Goal: Task Accomplishment & Management: Complete application form

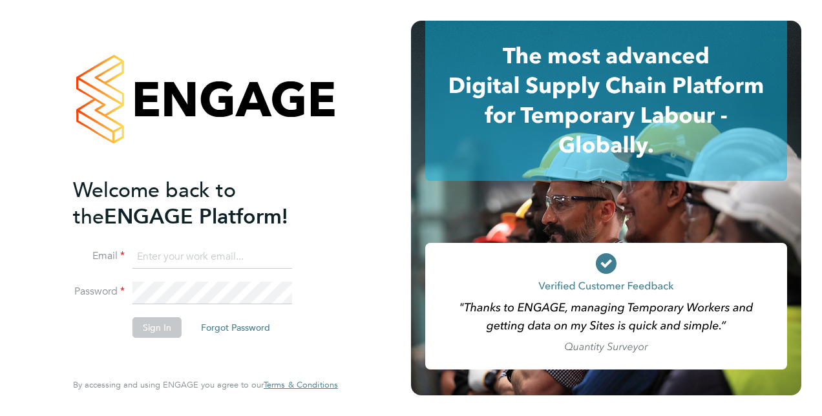
type input "[EMAIL_ADDRESS][DOMAIN_NAME]"
click at [151, 331] on button "Sign In" at bounding box center [157, 327] width 49 height 21
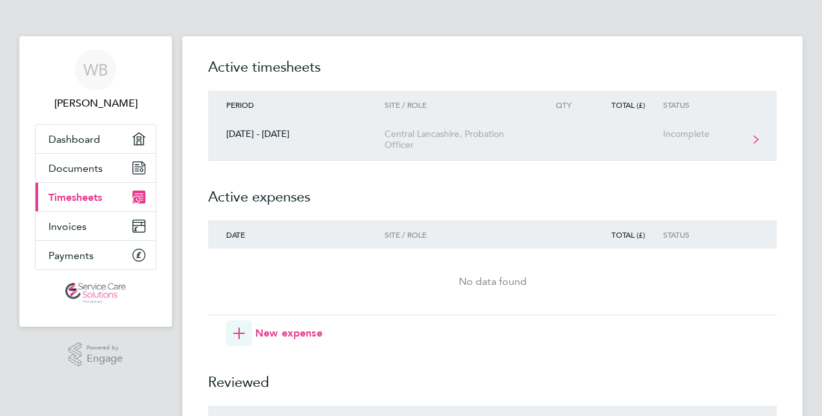
click at [761, 134] on link "[DATE] - [DATE] [GEOGRAPHIC_DATA], Probation Officer Incomplete" at bounding box center [492, 140] width 569 height 42
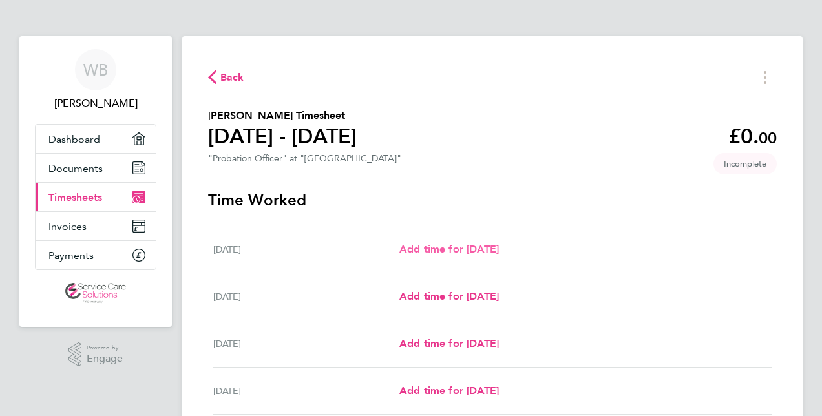
click at [469, 250] on span "Add time for [DATE]" at bounding box center [450, 249] width 100 height 12
select select "30"
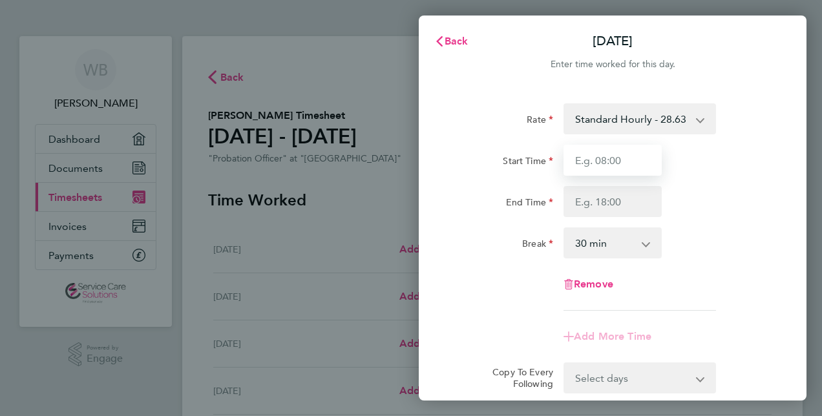
click at [573, 158] on input "Start Time" at bounding box center [613, 160] width 98 height 31
type input "08:30"
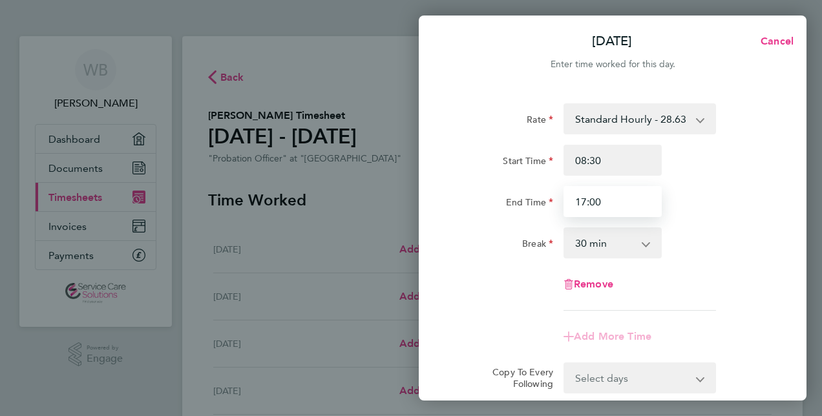
type input "17:00"
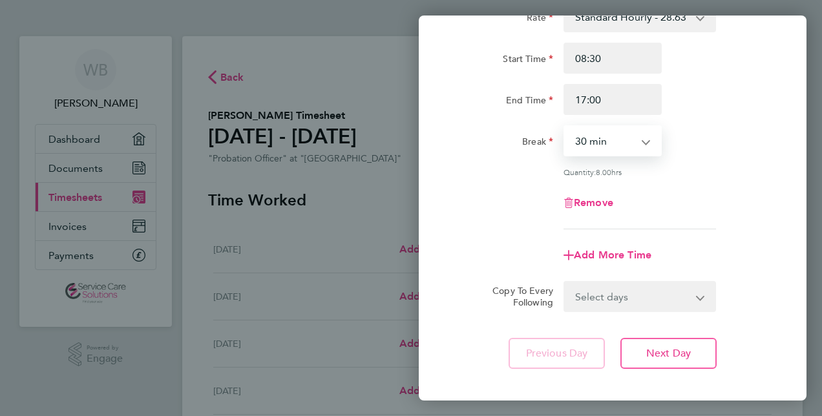
scroll to position [105, 0]
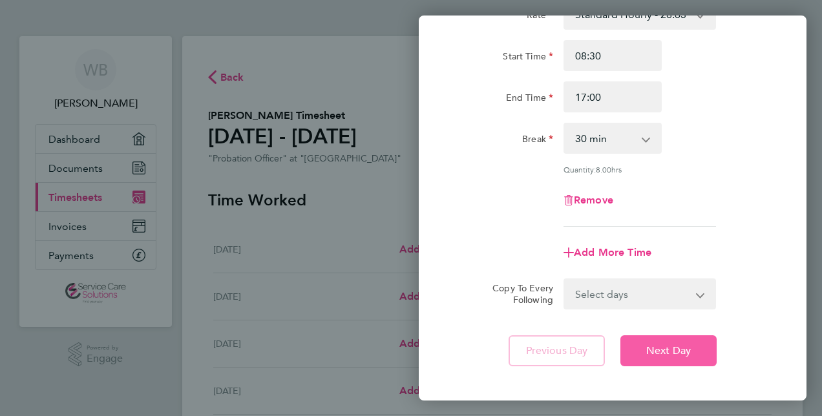
click at [665, 347] on span "Next Day" at bounding box center [669, 351] width 45 height 13
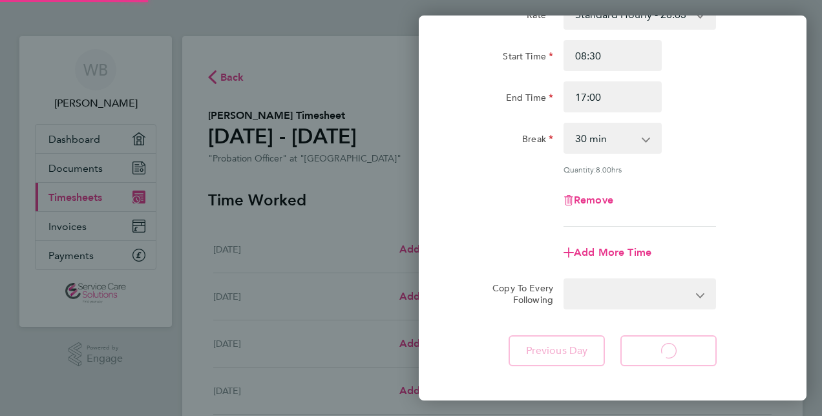
select select "30"
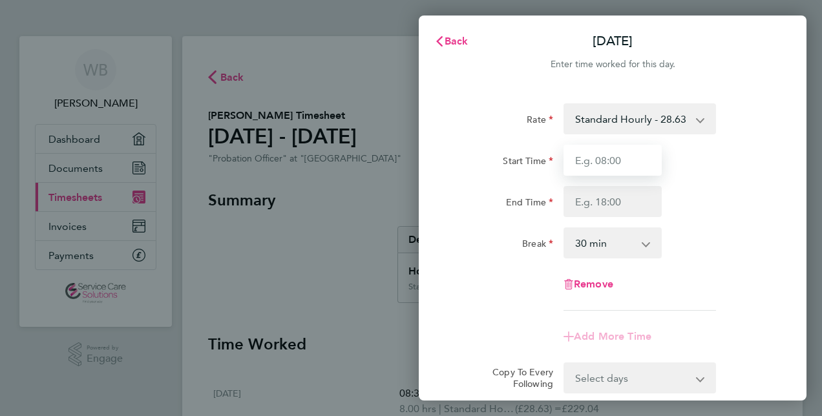
click at [609, 160] on input "Start Time" at bounding box center [613, 160] width 98 height 31
type input "08:30"
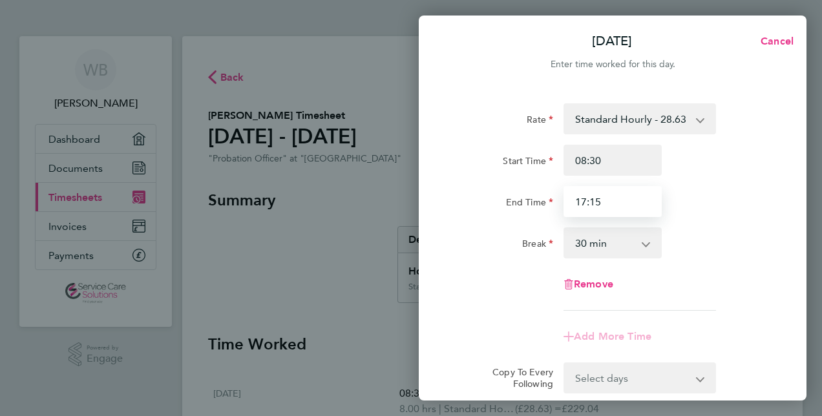
type input "17:15"
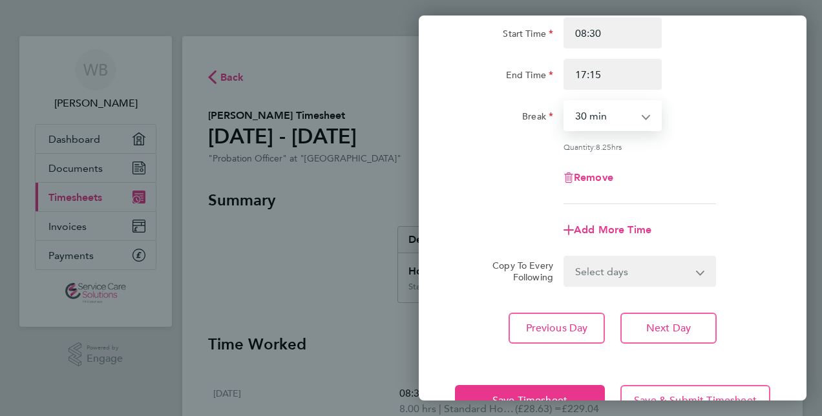
scroll to position [128, 0]
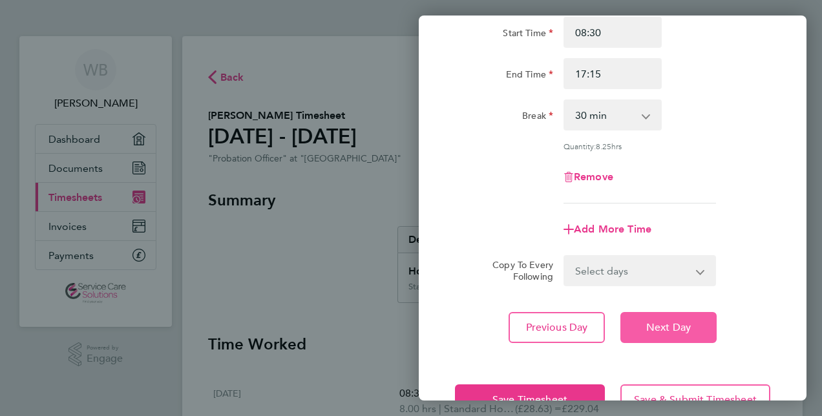
click at [670, 330] on span "Next Day" at bounding box center [669, 327] width 45 height 13
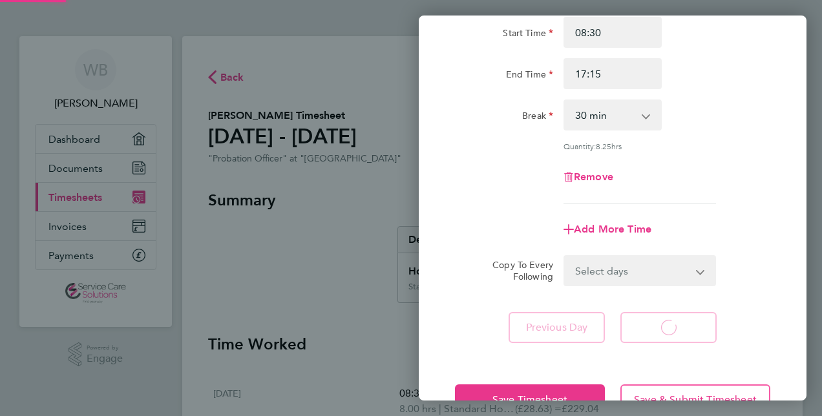
select select "30"
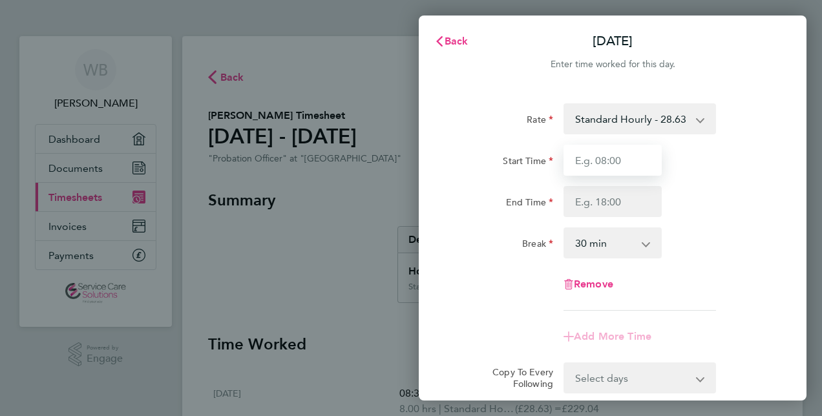
click at [606, 154] on input "Start Time" at bounding box center [613, 160] width 98 height 31
type input "08:30"
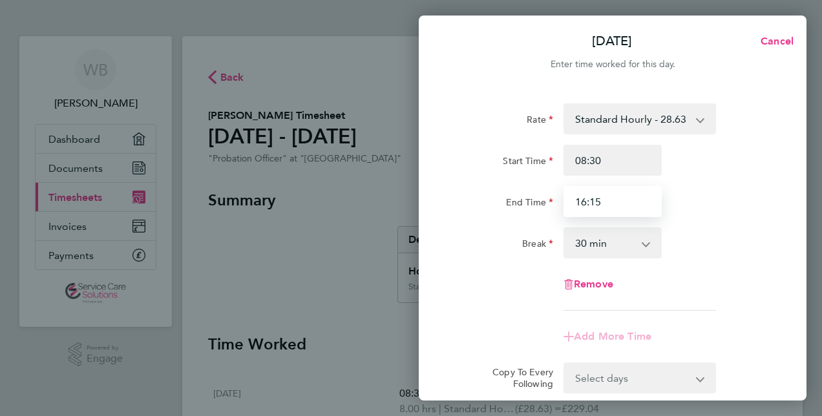
type input "16:15"
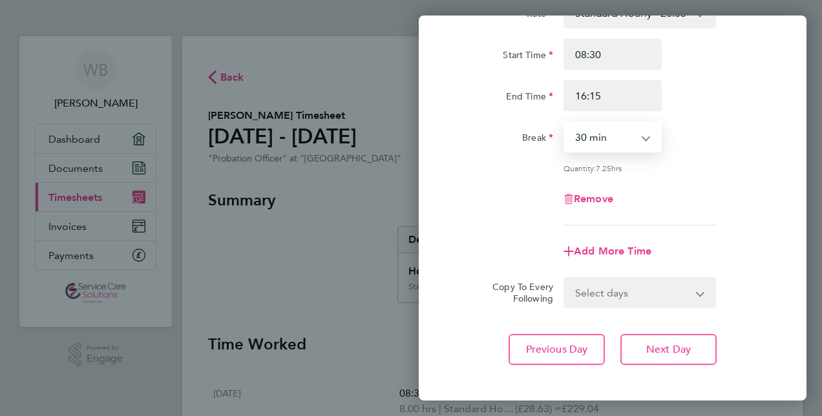
scroll to position [107, 0]
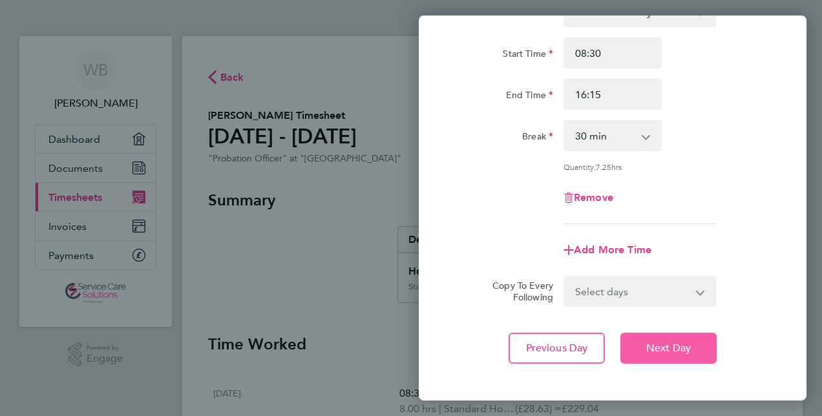
click at [648, 343] on span "Next Day" at bounding box center [669, 348] width 45 height 13
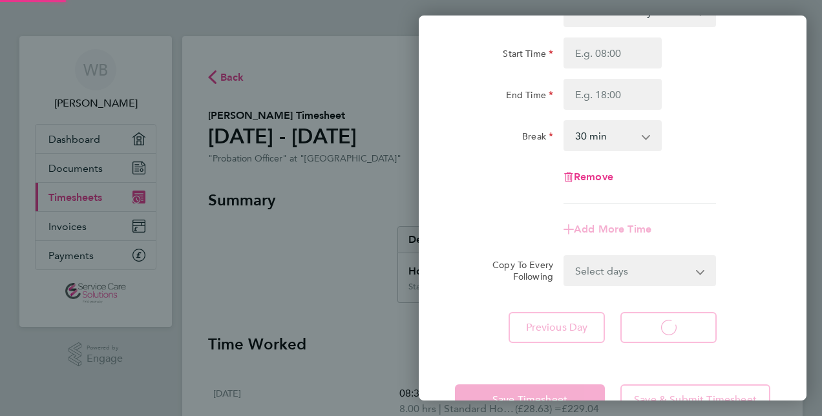
select select "30"
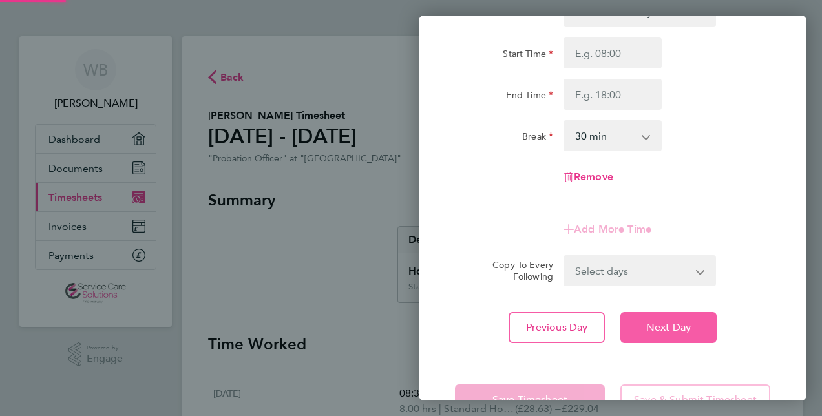
scroll to position [147, 0]
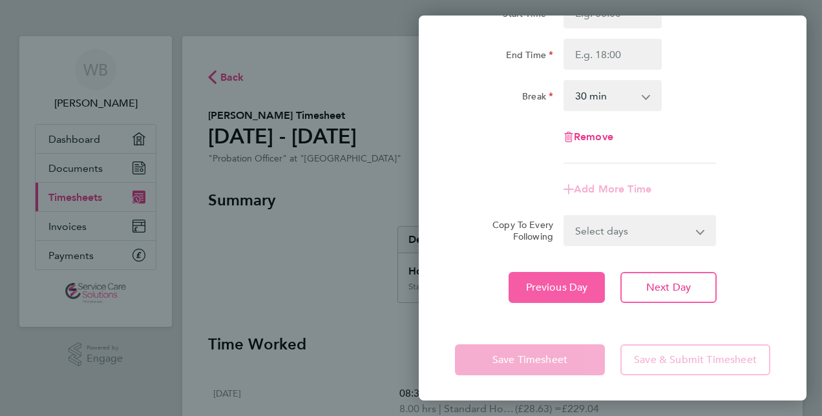
click at [559, 297] on button "Previous Day" at bounding box center [557, 287] width 96 height 31
select select "30"
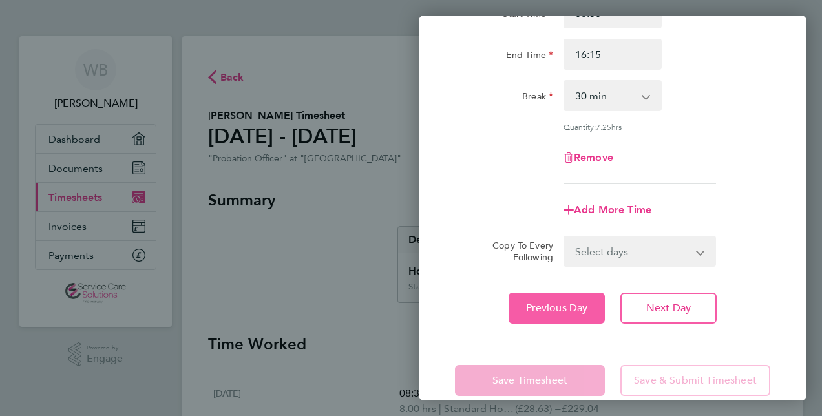
click at [550, 306] on span "Previous Day" at bounding box center [557, 308] width 62 height 13
select select "30"
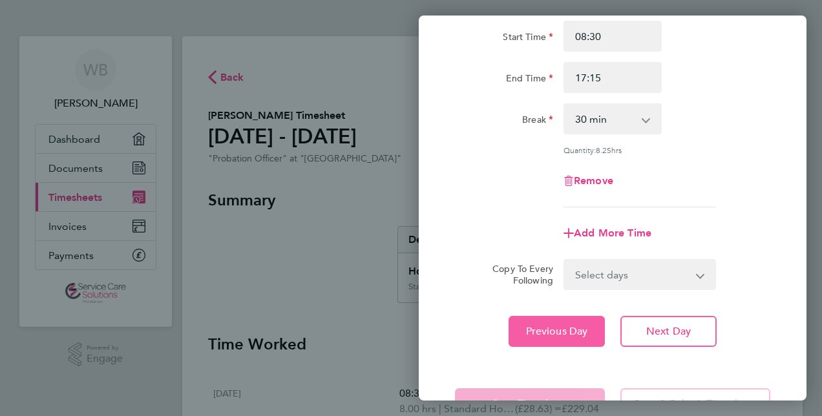
scroll to position [167, 0]
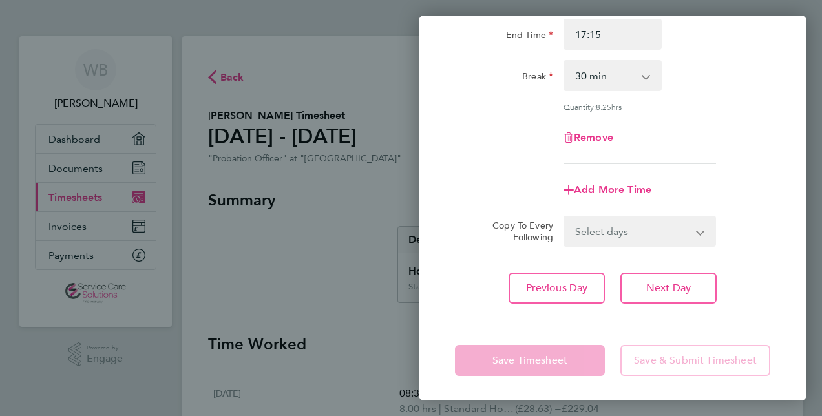
click at [662, 304] on div "Rate Standard Hourly - 28.63 Start Time 08:30 End Time 17:15 Break 0 min 15 min…" at bounding box center [613, 119] width 388 height 399
click at [600, 89] on select "0 min 15 min 30 min 45 min 60 min 75 min 90 min" at bounding box center [605, 75] width 80 height 28
click at [505, 151] on div "Remove" at bounding box center [613, 137] width 326 height 31
click at [519, 367] on app-form-button "Save Timesheet" at bounding box center [534, 360] width 158 height 31
click at [662, 285] on span "Next Day" at bounding box center [669, 288] width 45 height 13
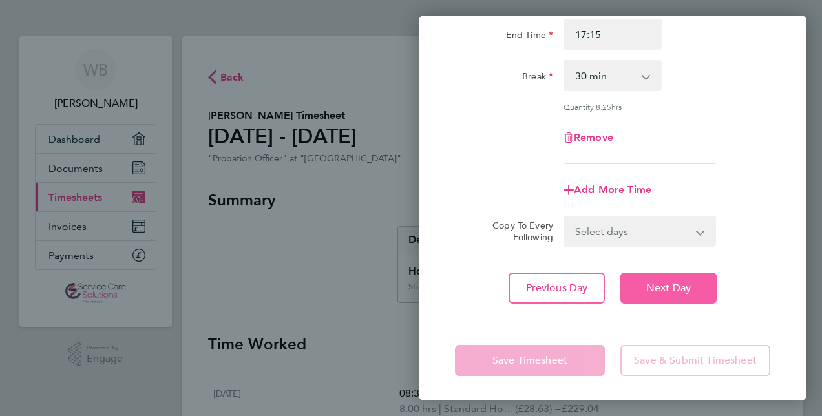
select select "30"
click at [662, 285] on span "Next Day" at bounding box center [669, 288] width 45 height 13
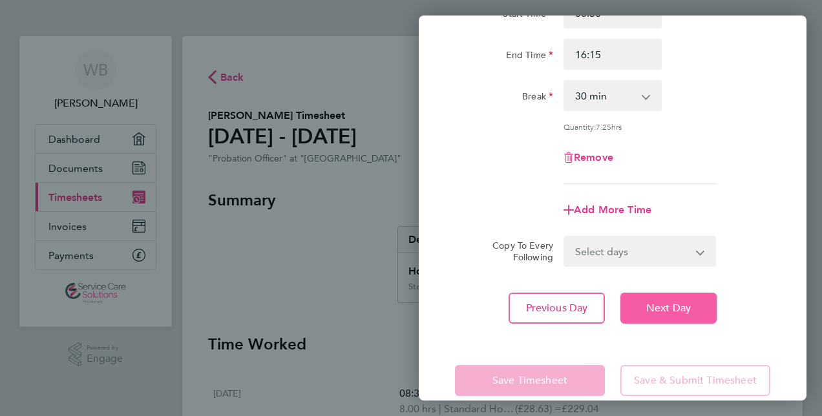
select select "30"
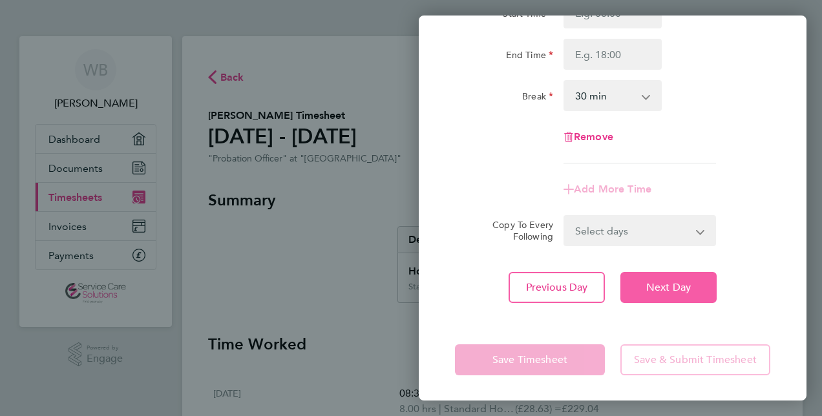
click at [662, 285] on span "Next Day" at bounding box center [669, 287] width 45 height 13
select select "30"
click at [662, 285] on span "Next Day" at bounding box center [669, 287] width 45 height 13
select select "30"
click at [544, 356] on app-form-button "Save Timesheet" at bounding box center [534, 360] width 158 height 31
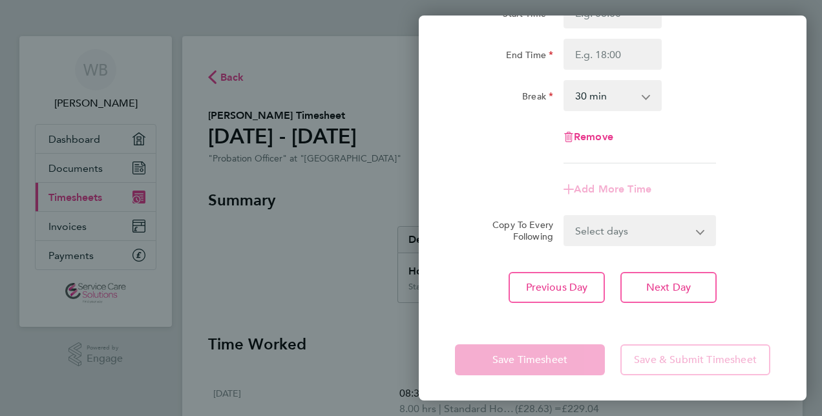
click at [544, 356] on app-form-button "Save Timesheet" at bounding box center [534, 360] width 158 height 31
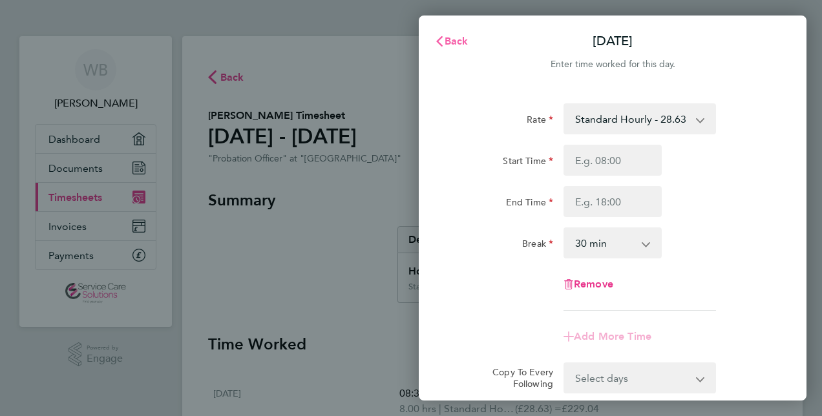
click at [441, 43] on icon "button" at bounding box center [439, 41] width 10 height 10
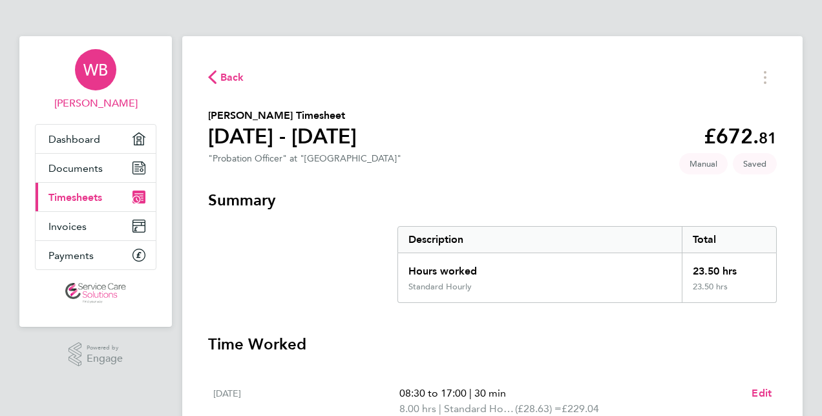
click at [102, 63] on span "WB" at bounding box center [95, 69] width 25 height 17
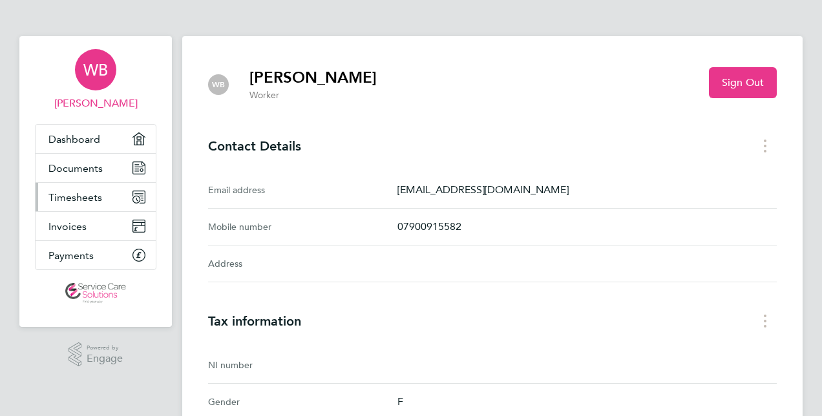
click at [99, 187] on link "Timesheets" at bounding box center [96, 197] width 120 height 28
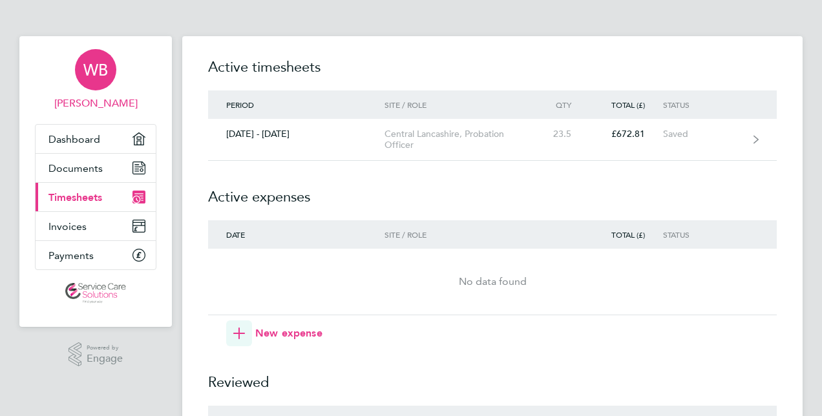
click at [97, 74] on span "WB" at bounding box center [95, 69] width 25 height 17
